Goal: Transaction & Acquisition: Purchase product/service

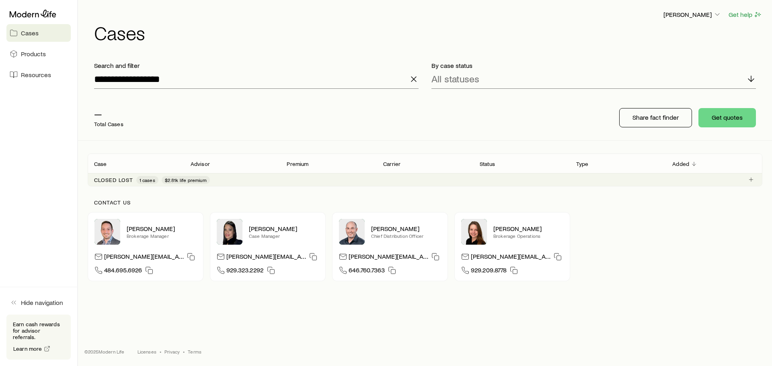
click at [41, 34] on link "Cases" at bounding box center [38, 33] width 64 height 18
click at [19, 10] on icon at bounding box center [33, 14] width 47 height 8
click at [19, 11] on icon at bounding box center [33, 14] width 47 height 8
click at [686, 12] on p "[PERSON_NAME]" at bounding box center [692, 14] width 58 height 8
click at [410, 79] on icon "button" at bounding box center [414, 79] width 10 height 10
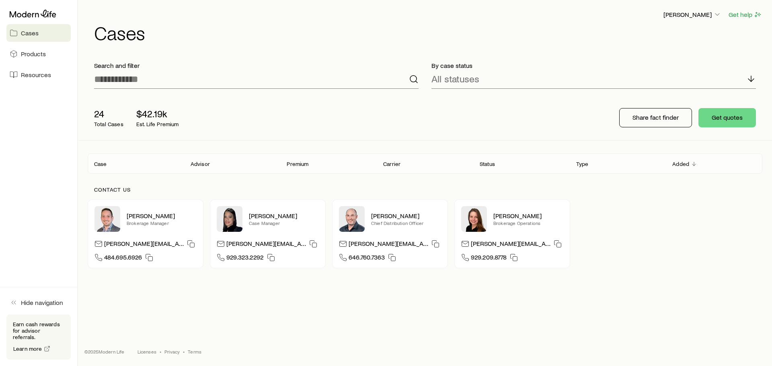
click at [339, 9] on div "[PERSON_NAME] Get help Cases" at bounding box center [425, 26] width 674 height 52
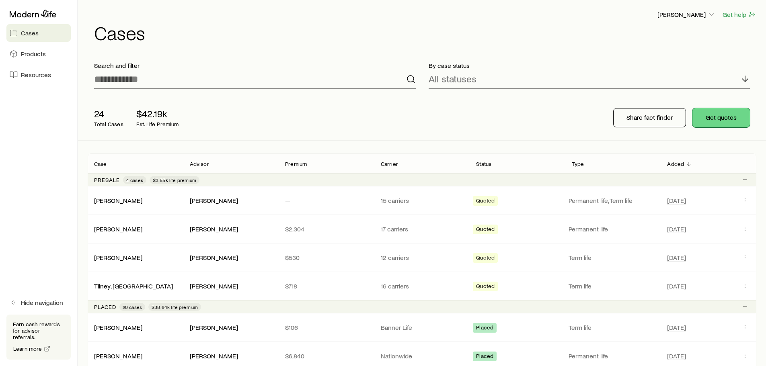
click at [722, 119] on button "Get quotes" at bounding box center [720, 117] width 57 height 19
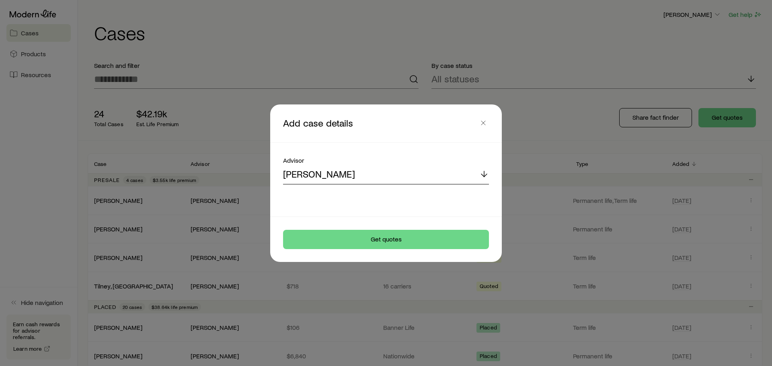
click at [420, 173] on div "[PERSON_NAME]" at bounding box center [386, 174] width 206 height 19
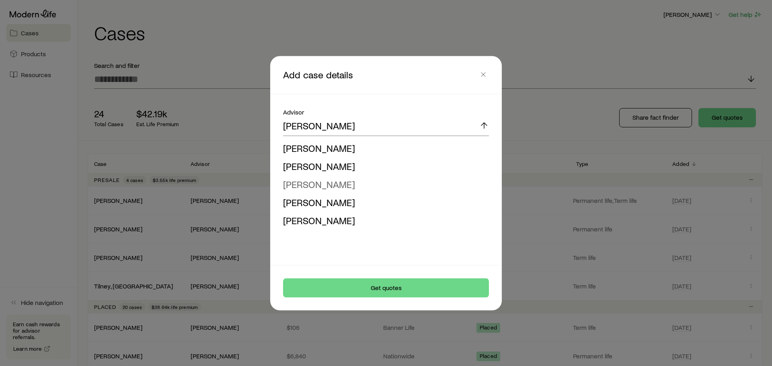
click at [332, 187] on span "[PERSON_NAME]" at bounding box center [319, 184] width 72 height 12
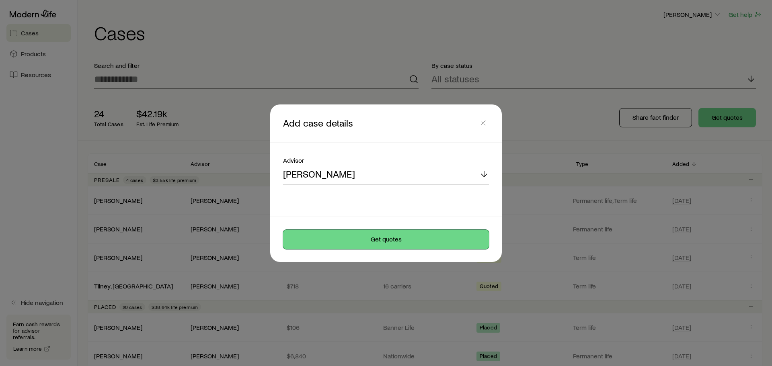
click at [389, 245] on button "Get quotes" at bounding box center [386, 239] width 206 height 19
